Goal: Task Accomplishment & Management: Complete application form

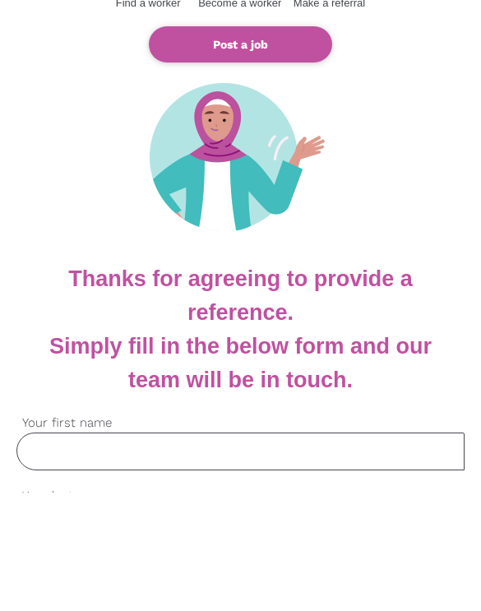
scroll to position [226, 0]
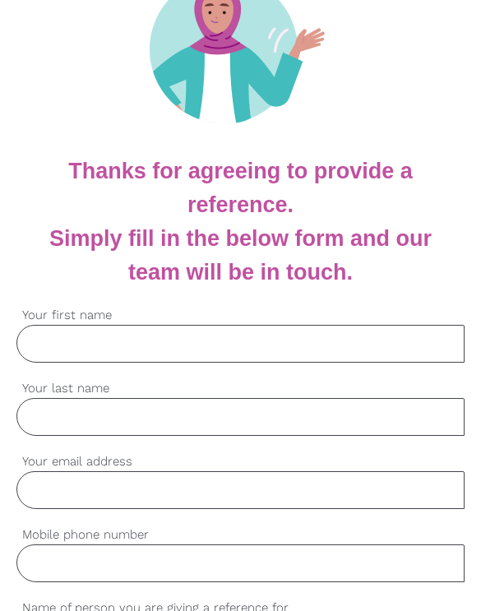
click at [324, 340] on input "Your first name" at bounding box center [240, 344] width 448 height 38
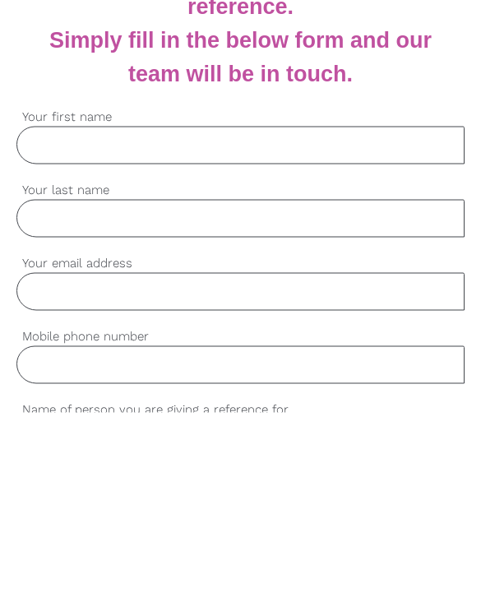
type input "Happiness"
click at [155, 398] on input "Your last name" at bounding box center [240, 417] width 448 height 38
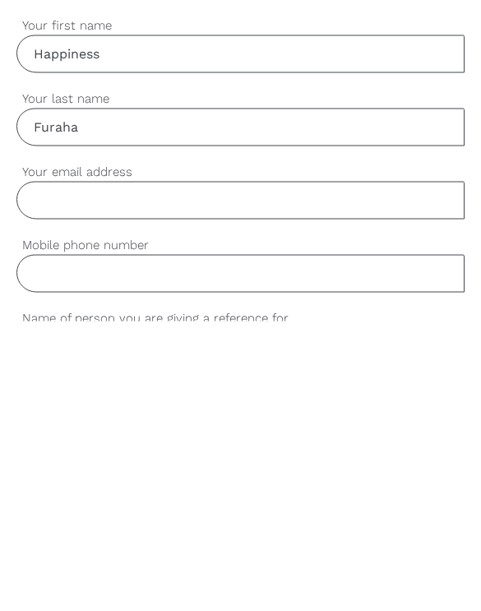
type input "Furaha"
click at [210, 471] on input "Your email address" at bounding box center [240, 490] width 448 height 38
type input "[EMAIL_ADDRESS][DOMAIN_NAME]"
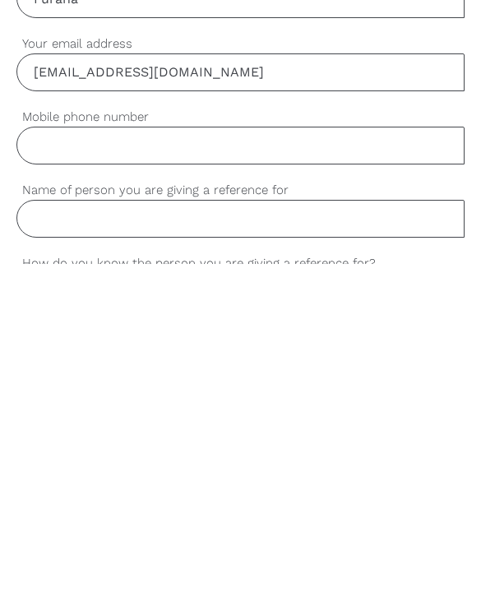
type input "O"
type input "0426583646"
click at [178, 546] on input "Name of person you are giving a reference for" at bounding box center [240, 565] width 448 height 38
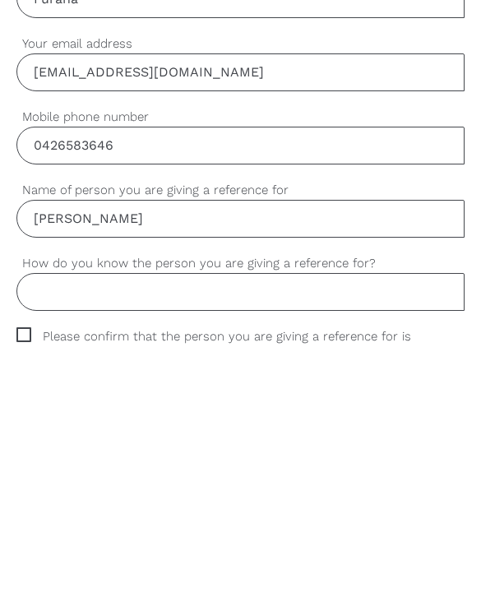
scroll to position [385, 0]
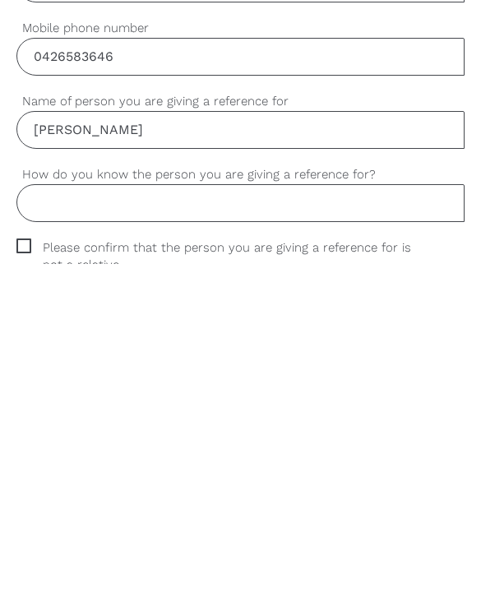
type input "[PERSON_NAME]"
click at [316, 531] on input "How do you know the person you are giving a reference for?" at bounding box center [240, 550] width 448 height 38
type input "T"
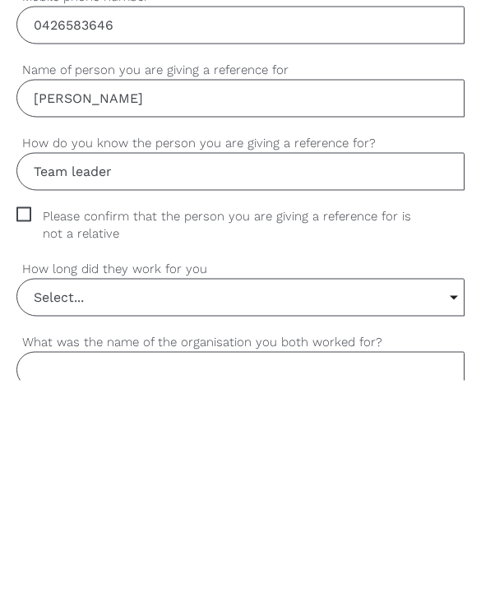
scroll to position [581, 0]
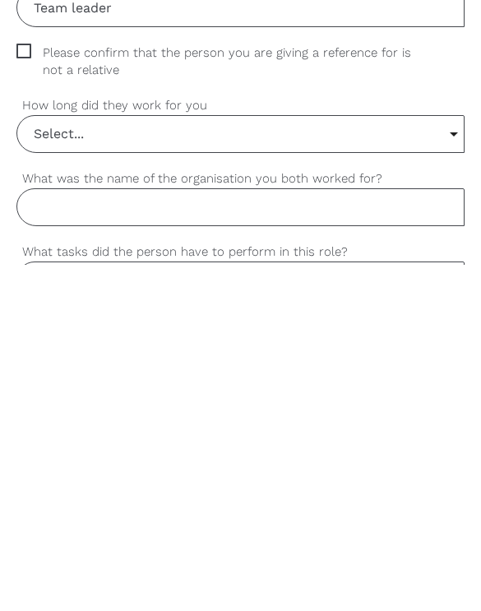
type input "Team leader"
click at [278, 462] on input "Select..." at bounding box center [240, 480] width 446 height 36
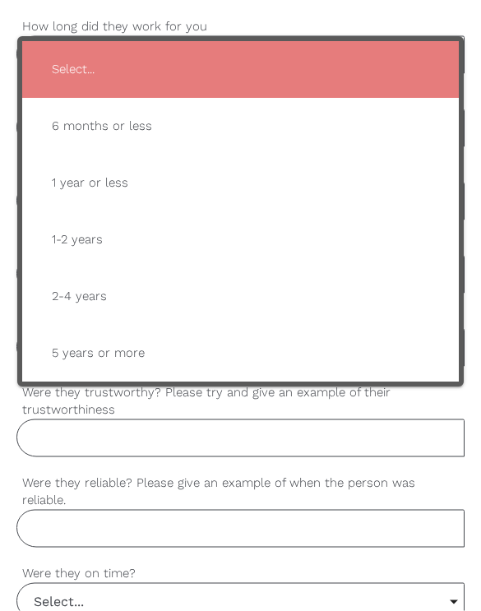
scroll to position [1006, 0]
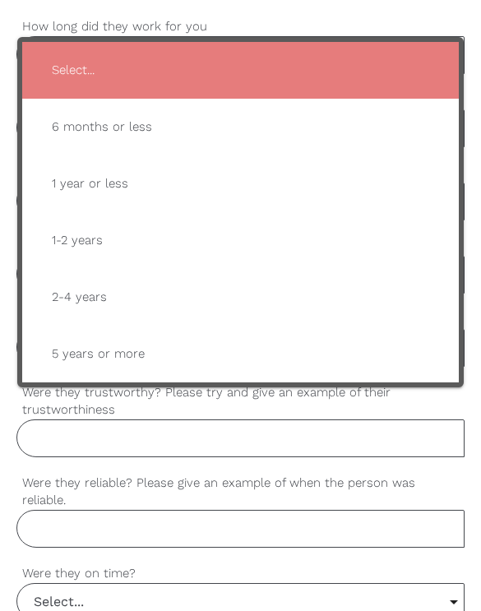
type input "5 years or more"
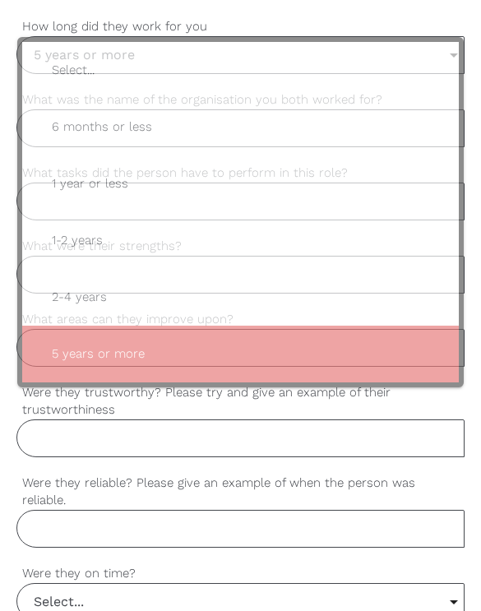
click at [177, 350] on span "5 years or more" at bounding box center [240, 354] width 403 height 40
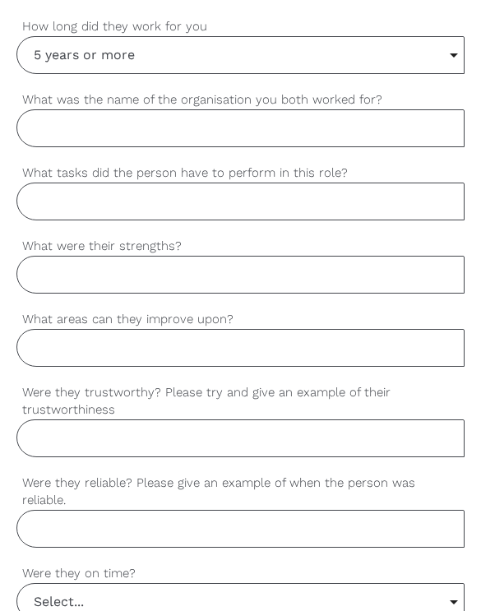
click at [304, 137] on input "What was the name of the organisation you both worked for?" at bounding box center [240, 128] width 448 height 38
type input "Cdni"
click at [327, 203] on input "What tasks did the person have to perform in this role?" at bounding box center [240, 201] width 448 height 38
click at [154, 131] on input "Cdni" at bounding box center [240, 128] width 448 height 38
click at [353, 215] on input "What tasks did the person have to perform in this role?" at bounding box center [240, 201] width 448 height 38
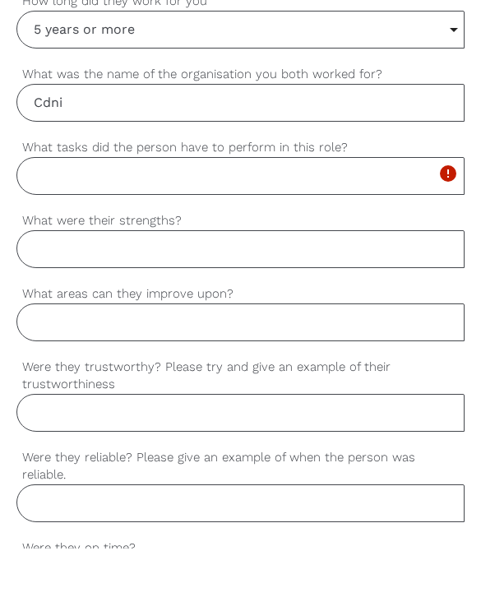
scroll to position [1031, 0]
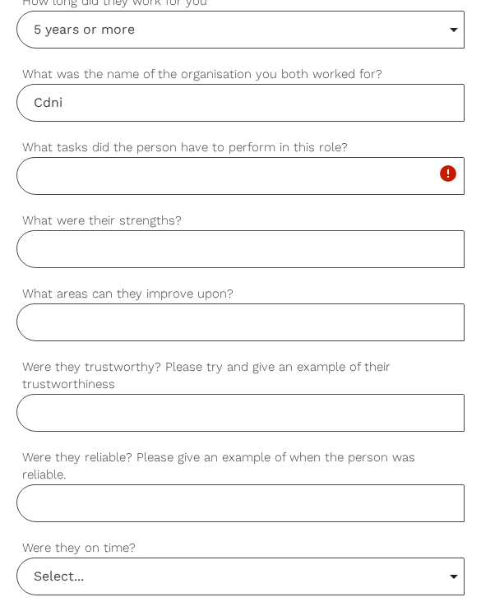
click at [322, 178] on input "What tasks did the person have to perform in this role?" at bounding box center [240, 176] width 448 height 38
click at [274, 182] on input "What tasks did the person have to perform in this role?" at bounding box center [240, 176] width 448 height 38
click at [101, 180] on input "What tasks did the person have to perform in this role?" at bounding box center [240, 176] width 448 height 38
click at [228, 173] on input "What tasks did the person have to perform in this role?" at bounding box center [240, 176] width 448 height 38
click at [188, 184] on input "What tasks did the person have to perform in this role?" at bounding box center [240, 176] width 448 height 38
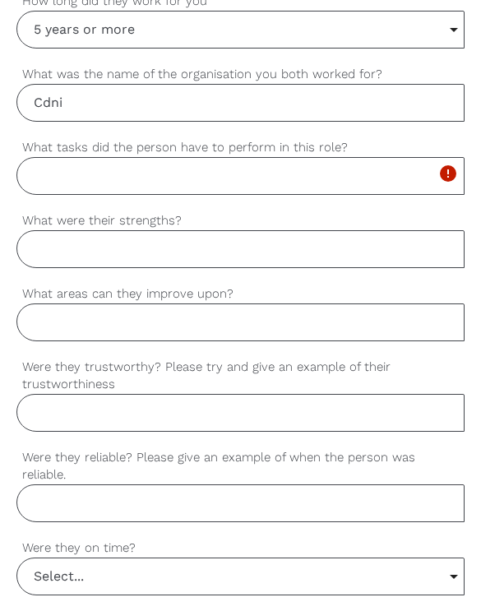
click at [435, 163] on input "What tasks did the person have to perform in this role?" at bounding box center [240, 176] width 448 height 38
click at [294, 182] on input "What tasks did the person have to perform in this role?" at bounding box center [240, 176] width 448 height 38
type input "H"
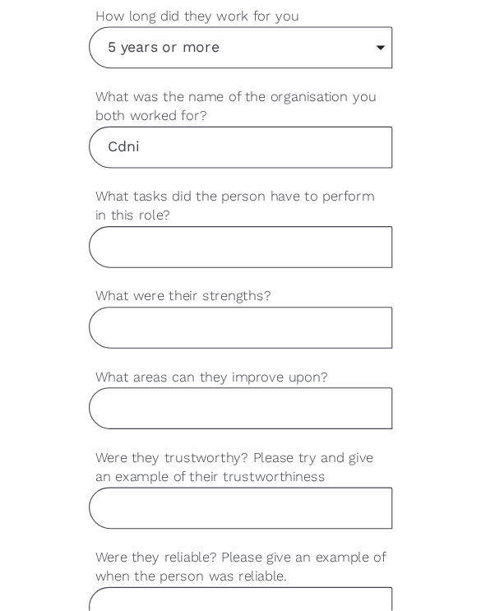
scroll to position [973, 0]
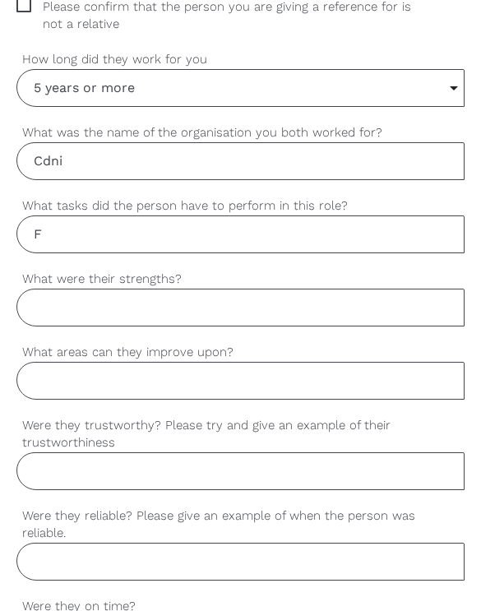
type input "F"
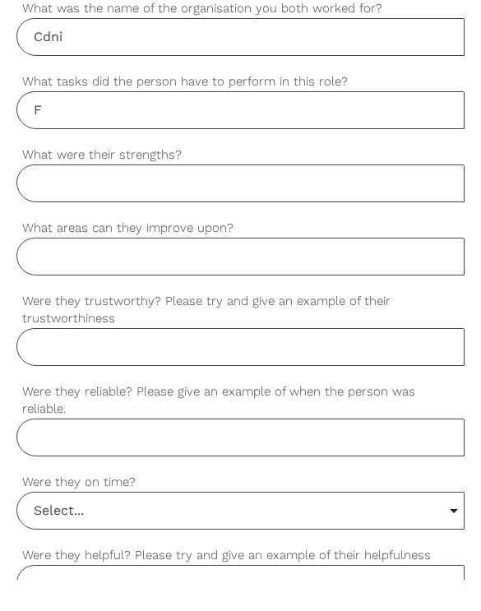
scroll to position [1057, 0]
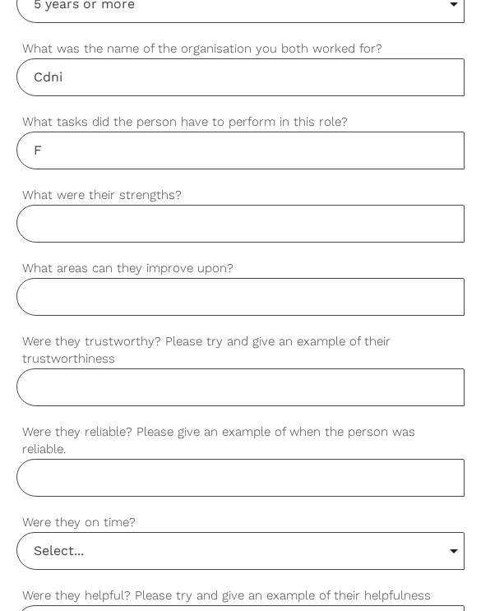
click at [184, 152] on input "F" at bounding box center [240, 150] width 448 height 38
click at [106, 158] on input "What tasks did the person have to perform in this role?" at bounding box center [240, 150] width 448 height 38
paste input "t points outlining typical tasks of a support worker: Assisting clients with pe…"
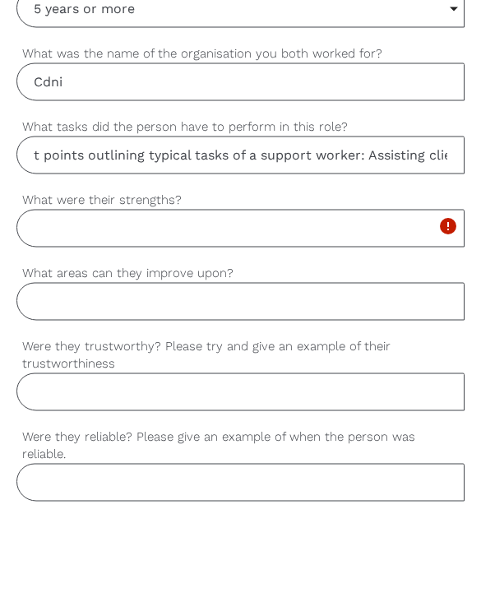
scroll to position [946, 0]
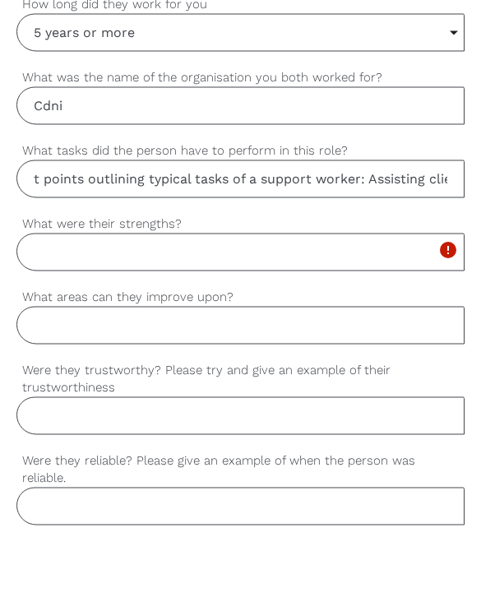
click at [215, 242] on input "t points outlining typical tasks of a support worker: Assisting clients with pe…" at bounding box center [240, 261] width 448 height 38
type input "t points"
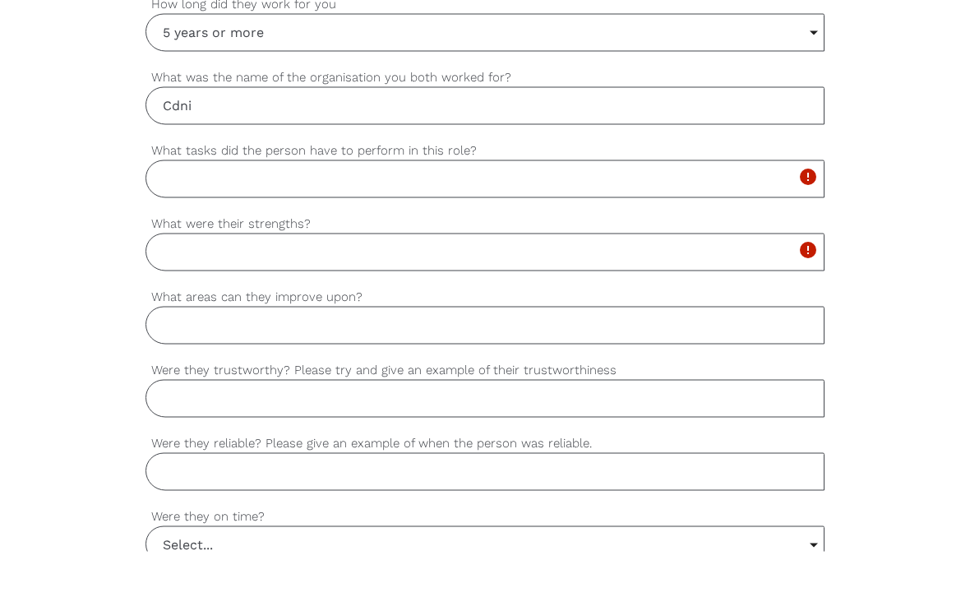
scroll to position [935, 0]
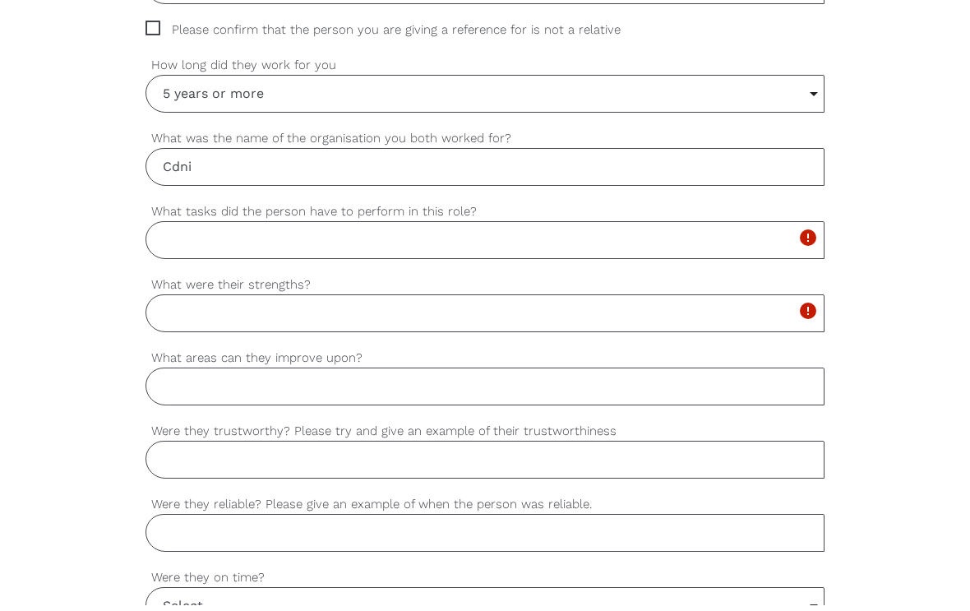
click at [480, 242] on input "What tasks did the person have to perform in this role?" at bounding box center [484, 246] width 679 height 38
paste input "Help with personal care Assist with meals and cleaning Support daily routines P…"
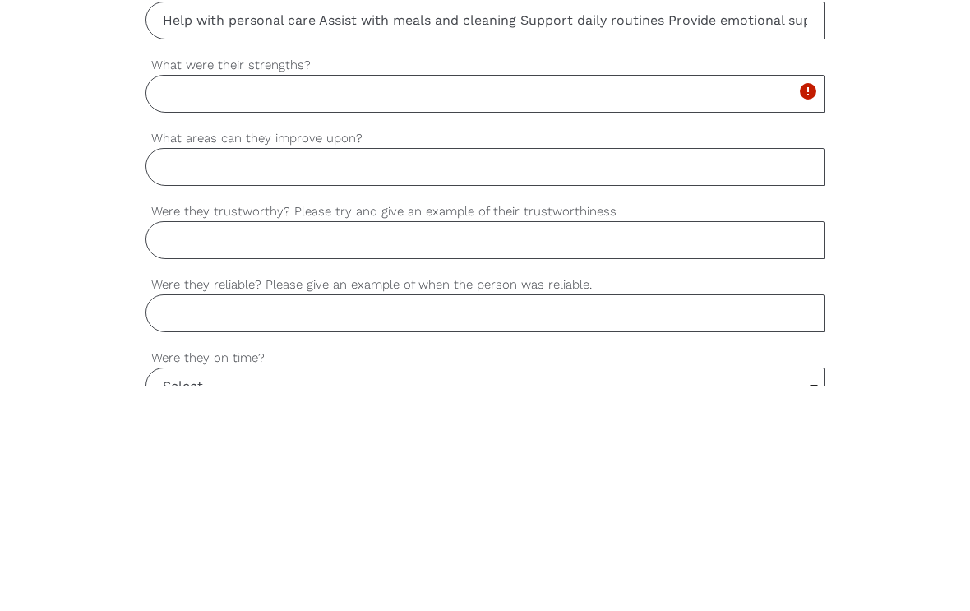
type input "Help with personal care Assist with meals and cleaning Support daily routines P…"
click at [472, 300] on input "What were their strengths?" at bounding box center [484, 319] width 679 height 38
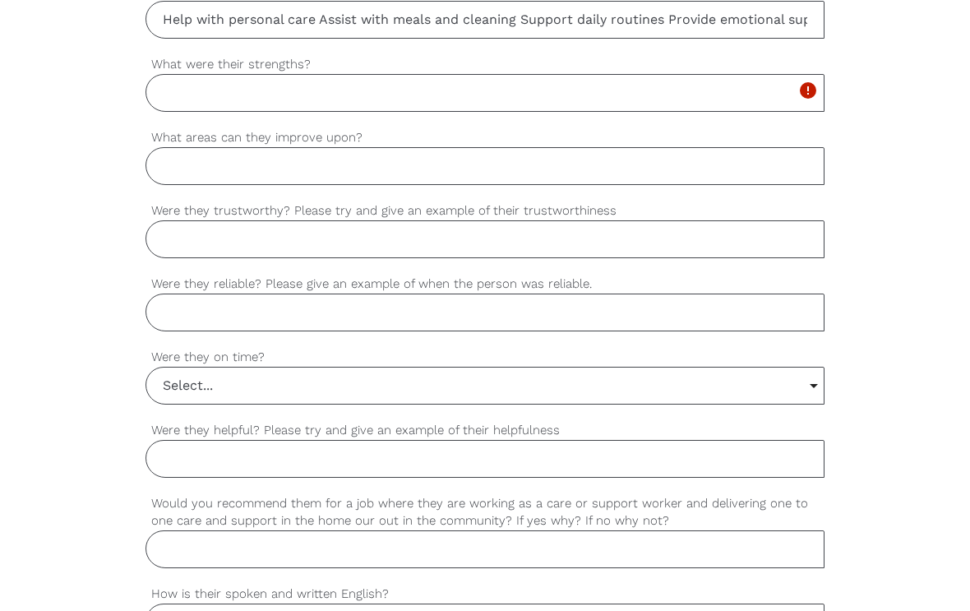
click at [360, 101] on input "What were their strengths?" at bounding box center [484, 93] width 679 height 38
paste input "Compassionate and patient Reliable and attentive Good communication skills Supp…"
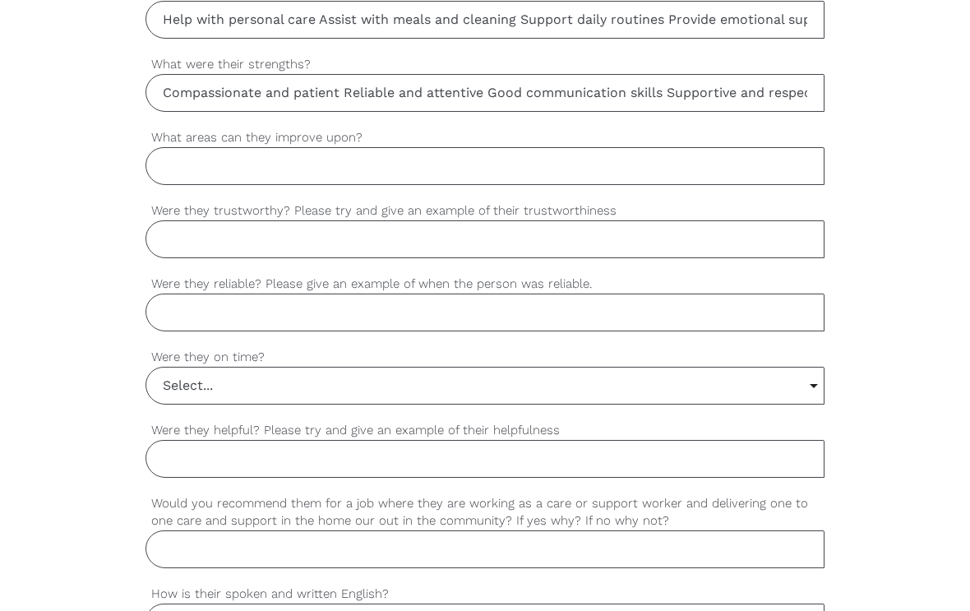
type input "Compassionate and patient Reliable and attentive Good communication skills Supp…"
click at [436, 157] on input "What areas can they improve upon?" at bounding box center [484, 166] width 679 height 38
type input "[PERSON_NAME]"
click at [178, 252] on input "Were they trustworthy? Please try and give an example of their trustworthiness" at bounding box center [484, 239] width 679 height 38
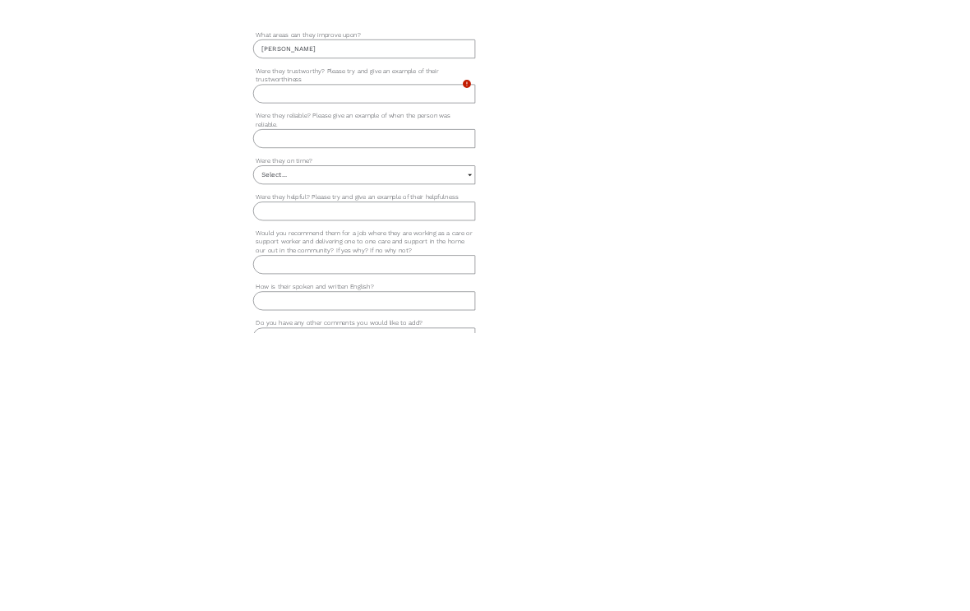
scroll to position [1255, 0]
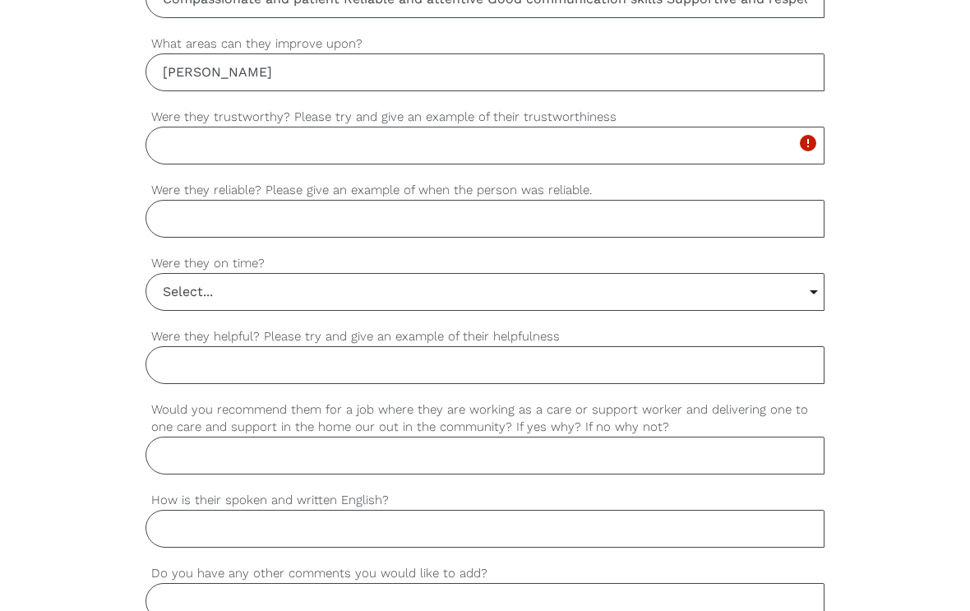
click at [177, 144] on input "Were they trustworthy? Please try and give an example of their trustworthiness" at bounding box center [484, 146] width 679 height 38
paste input "ChatGPT said: Yes, he was trustworthy. Always kept client information confident…"
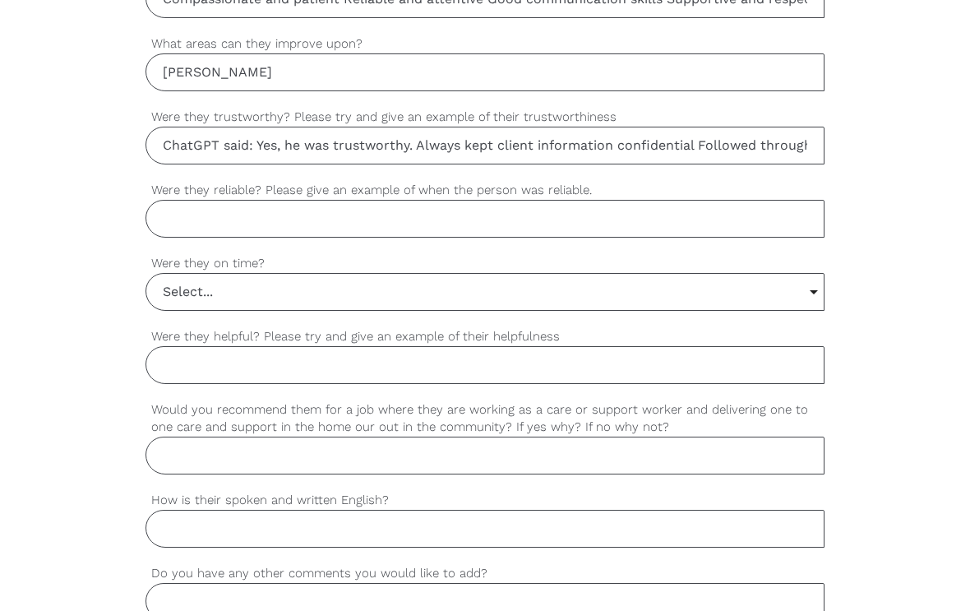
type input "ChatGPT said: Yes, he was trustworthy. Always kept client information confident…"
click at [173, 213] on input "Were they reliable? Please give an example of when the person was reliable." at bounding box center [484, 219] width 679 height 38
click at [165, 231] on input "Were they reliable? Please give an example of when the person was reliable." at bounding box center [484, 219] width 679 height 38
paste input "Yes, he was reliable. Always arrived on time and completed all assigned duties …"
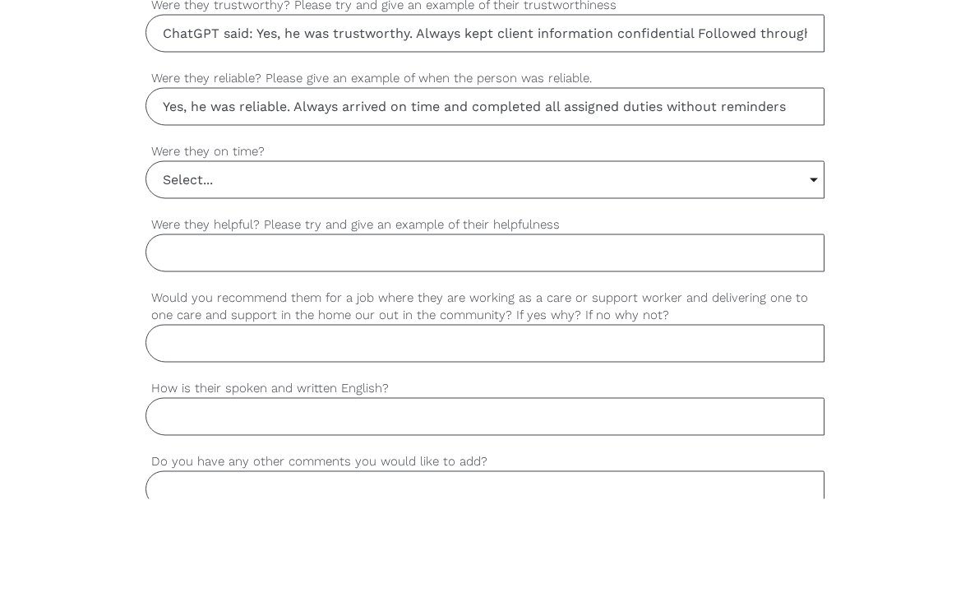
type input "Yes, he was reliable. Always arrived on time and completed all assigned duties …"
click at [480, 274] on input "Select..." at bounding box center [484, 292] width 677 height 36
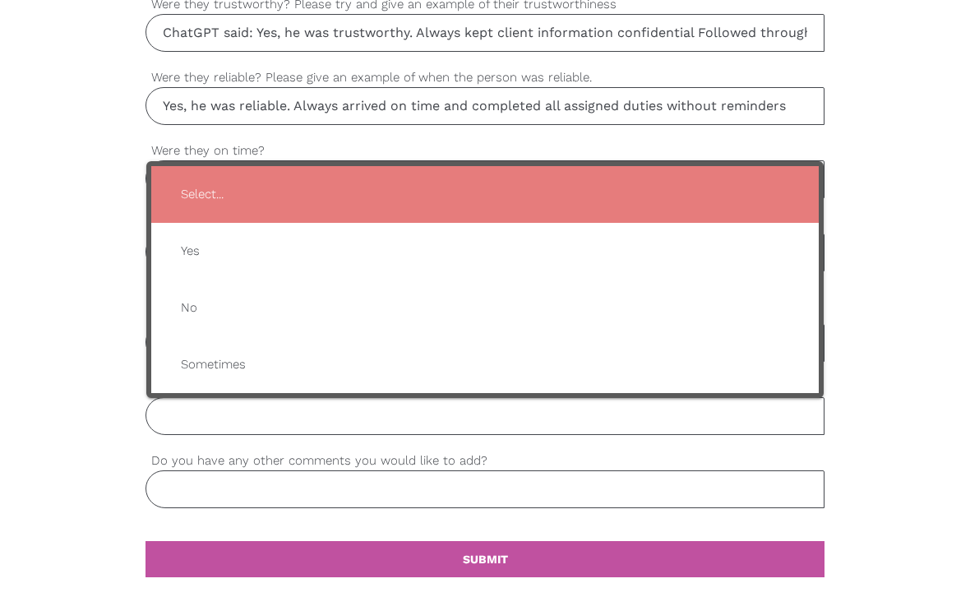
type input "Yes"
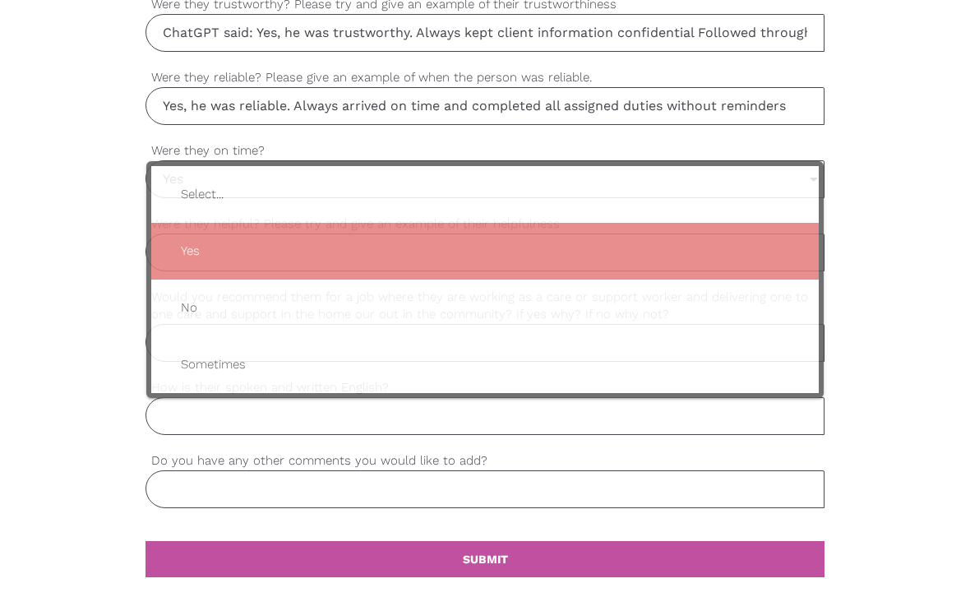
click at [280, 237] on span "Yes" at bounding box center [485, 251] width 634 height 40
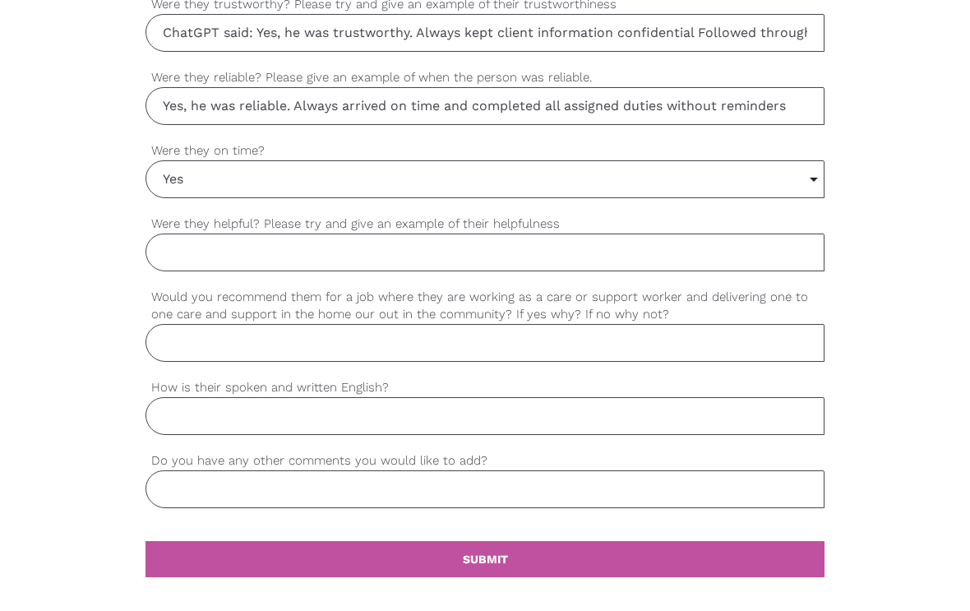
click at [173, 249] on input "Were they helpful? Please try and give an example of their helpfulness" at bounding box center [484, 252] width 679 height 38
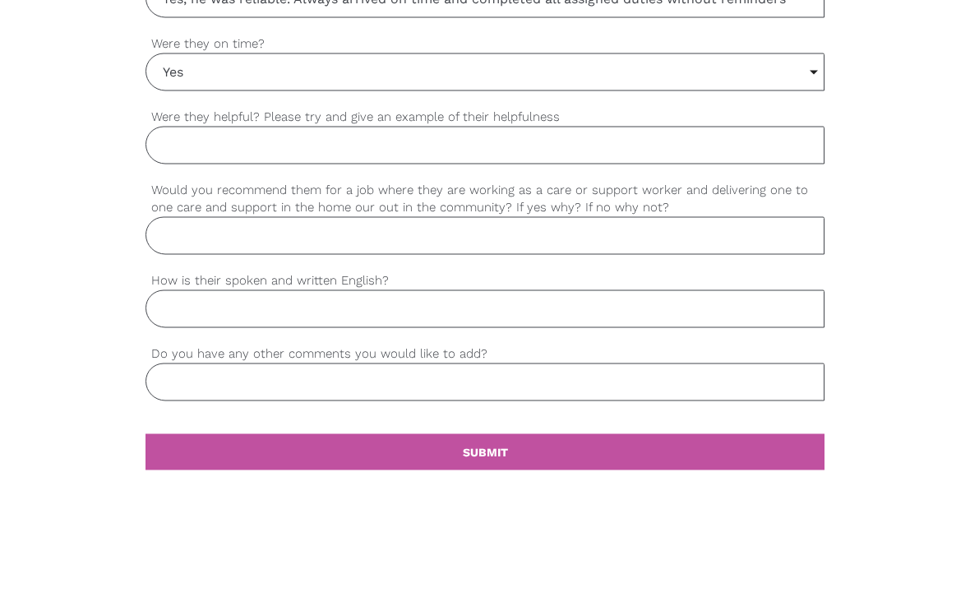
click at [167, 233] on input "Were they helpful? Please try and give an example of their helpfulness" at bounding box center [484, 252] width 679 height 38
paste input "Yes, they were helpful. Assisted clients with daily tasks like cooking and gett…"
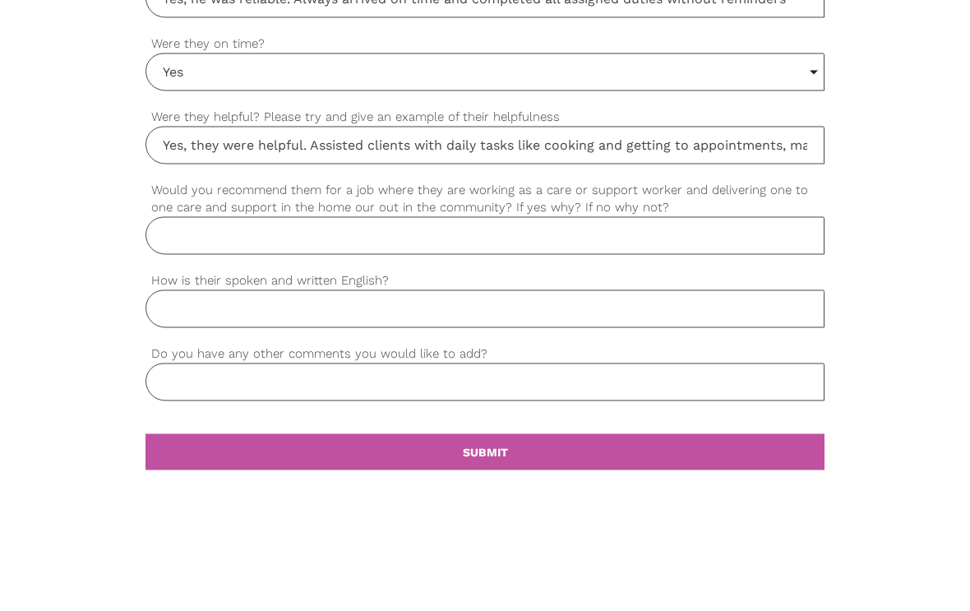
click at [159, 233] on input "Yes, they were helpful. Assisted clients with daily tasks like cooking and gett…" at bounding box center [484, 252] width 679 height 38
click at [163, 233] on input "Yes, they were helpful. Assisted clients with daily tasks like cooking and gett…" at bounding box center [484, 252] width 679 height 38
type input "Yes, they were helpful. Assisted clients with daily tasks like cooking and gett…"
click at [187, 324] on input "Would you recommend them for a job where they are working as a care or support …" at bounding box center [484, 343] width 679 height 38
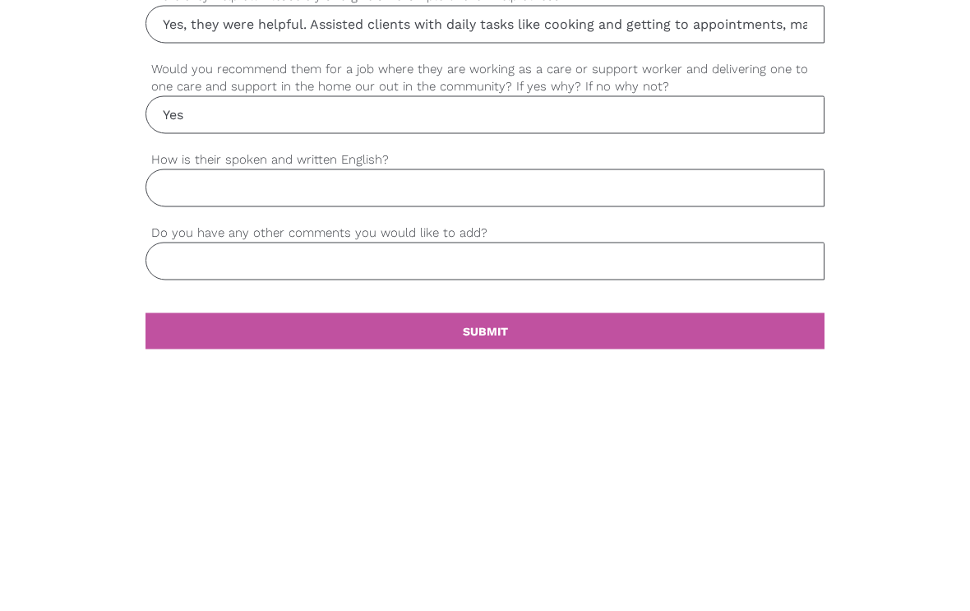
type input "Yes"
click at [176, 397] on input "How is their spoken and written English?" at bounding box center [484, 416] width 679 height 38
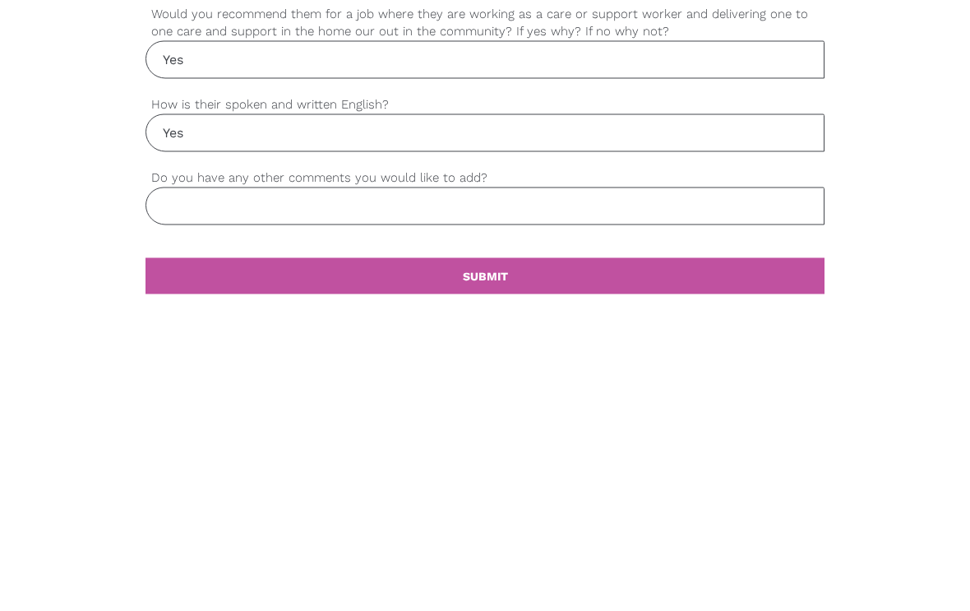
type input "Yes"
click at [173, 470] on input "Do you have any other comments you would like to add?" at bounding box center [484, 489] width 679 height 38
type input "I would highly recommend [PERSON_NAME] as he is an amazing worker"
click at [228, 541] on link "settings SUBMIT" at bounding box center [484, 559] width 679 height 36
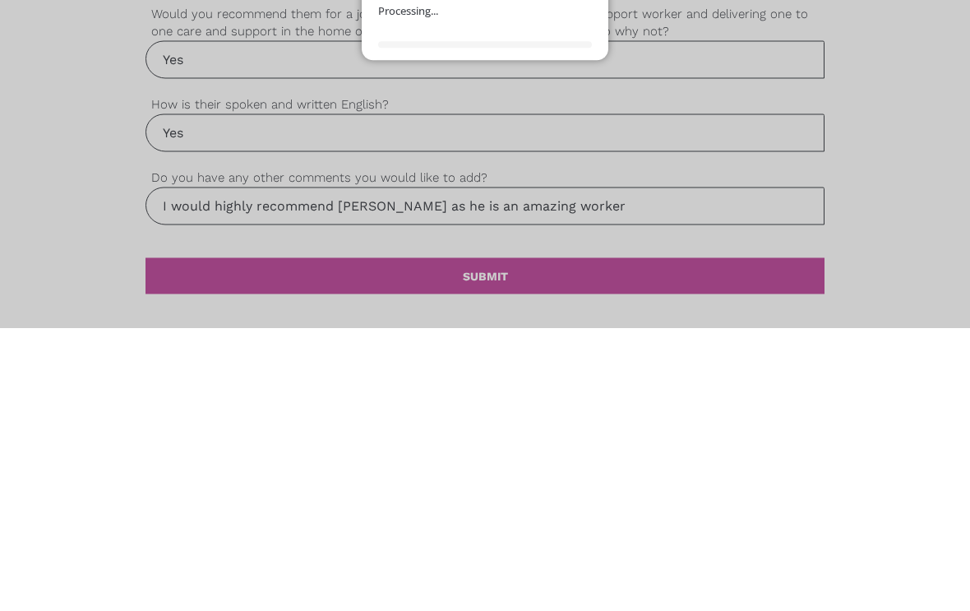
scroll to position [1678, 0]
